Goal: Task Accomplishment & Management: Manage account settings

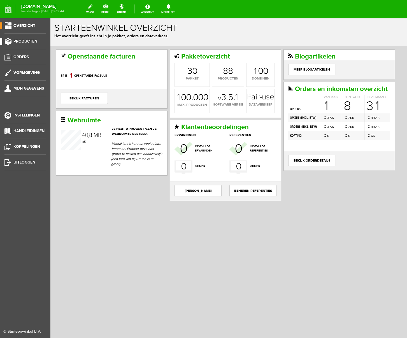
click at [24, 41] on span "Producten" at bounding box center [25, 41] width 24 height 5
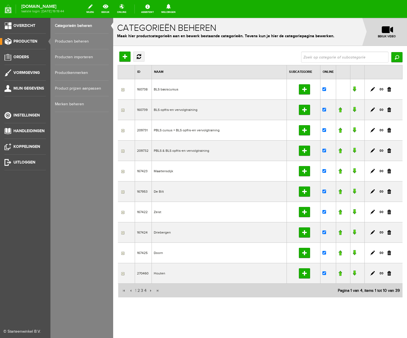
click at [72, 39] on link "Producten beheren" at bounding box center [82, 42] width 54 height 16
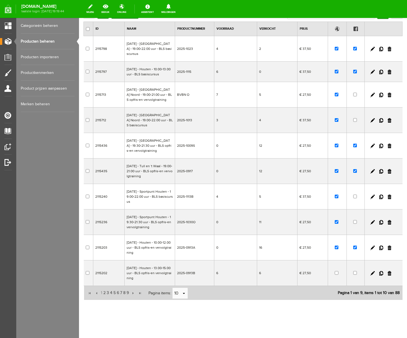
scroll to position [68, 0]
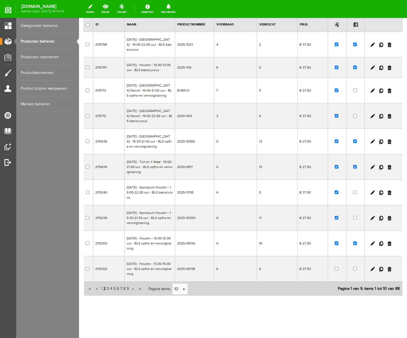
click at [104, 289] on span "2" at bounding box center [104, 288] width 3 height 11
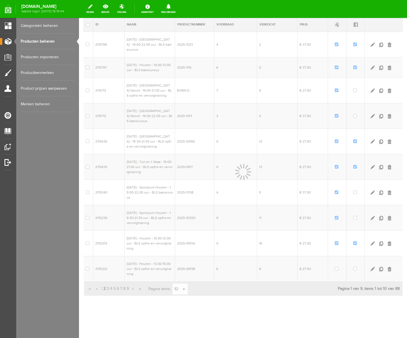
scroll to position [53, 0]
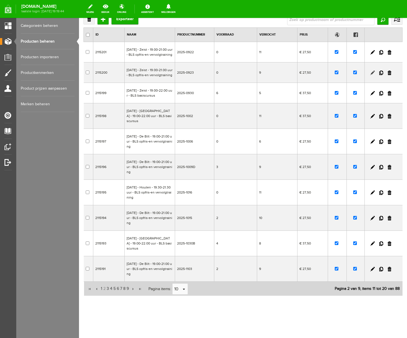
click at [371, 71] on link at bounding box center [372, 73] width 4 height 4
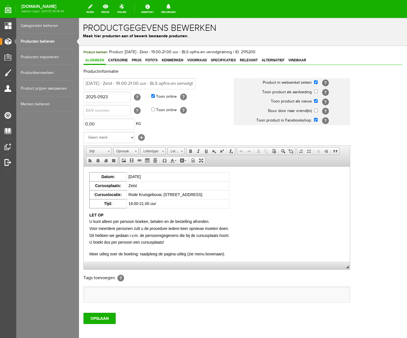
scroll to position [0, 0]
click at [202, 61] on span "Voorraad" at bounding box center [196, 60] width 23 height 4
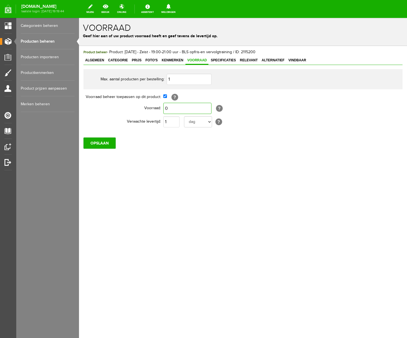
click at [174, 108] on input "0" at bounding box center [187, 108] width 48 height 11
type input "1"
click at [185, 145] on div "OPSLAAN" at bounding box center [242, 141] width 319 height 16
click at [100, 145] on input "OPSLAAN" at bounding box center [99, 142] width 32 height 11
click at [33, 41] on link "Producten beheren" at bounding box center [48, 42] width 54 height 16
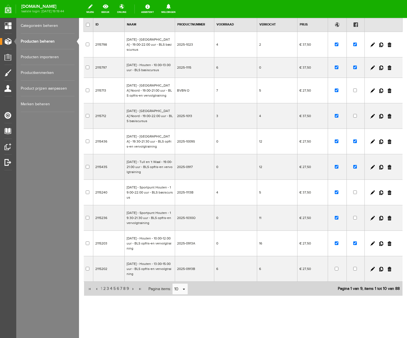
scroll to position [68, 0]
click at [109, 289] on span "3" at bounding box center [107, 288] width 3 height 11
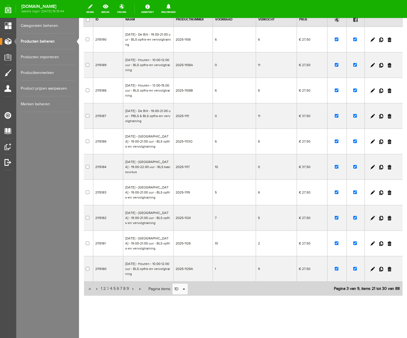
scroll to position [53, 0]
click at [372, 167] on link at bounding box center [372, 167] width 4 height 4
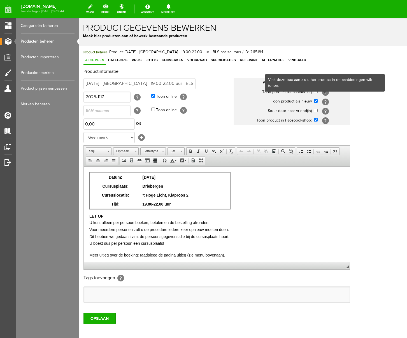
scroll to position [0, 0]
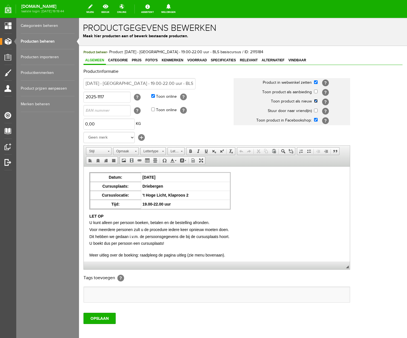
click at [316, 100] on input "checkbox" at bounding box center [316, 101] width 4 height 4
checkbox input "false"
click at [104, 320] on input "OPSLAAN" at bounding box center [99, 318] width 32 height 11
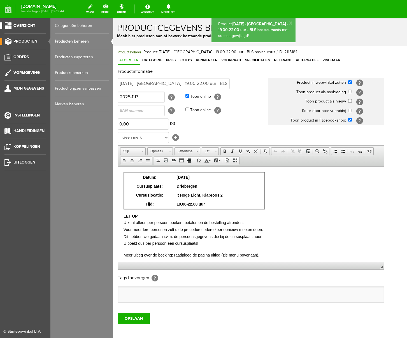
click at [22, 26] on span "Overzicht" at bounding box center [24, 25] width 22 height 5
